Goal: Information Seeking & Learning: Learn about a topic

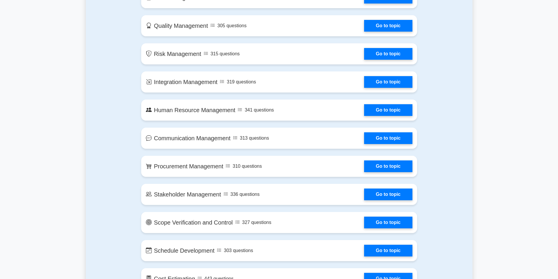
scroll to position [446, 0]
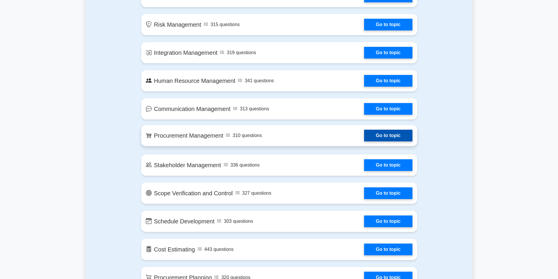
click at [382, 136] on link "Go to topic" at bounding box center [388, 136] width 48 height 12
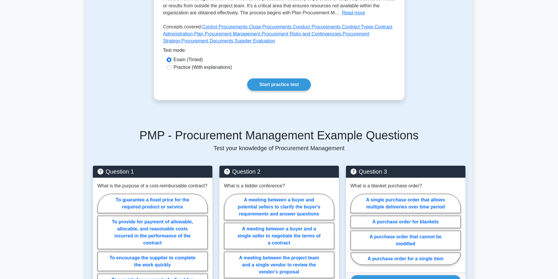
scroll to position [147, 0]
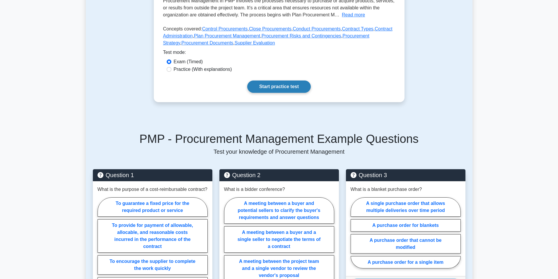
click at [275, 93] on link "Start practice test" at bounding box center [279, 87] width 64 height 12
